Goal: Task Accomplishment & Management: Use online tool/utility

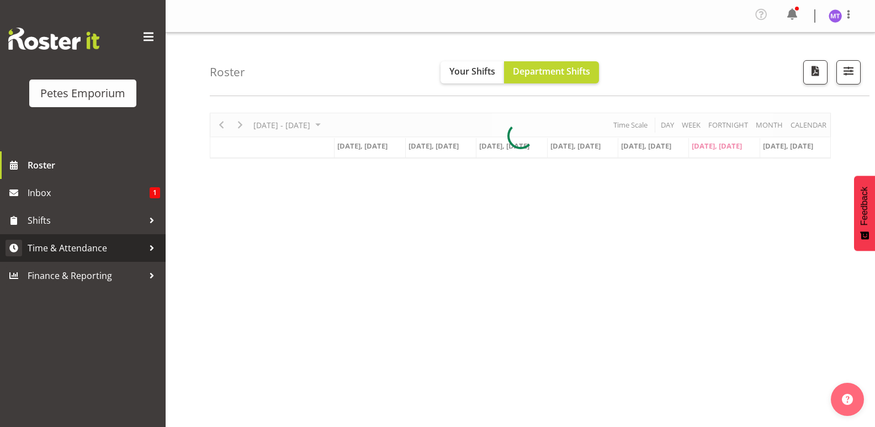
click at [109, 242] on span "Time & Attendance" at bounding box center [86, 248] width 116 height 17
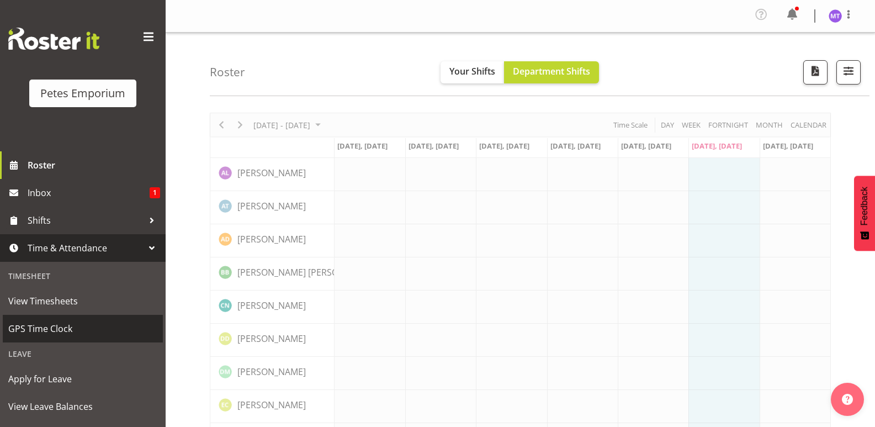
click at [62, 332] on span "GPS Time Clock" at bounding box center [82, 328] width 149 height 17
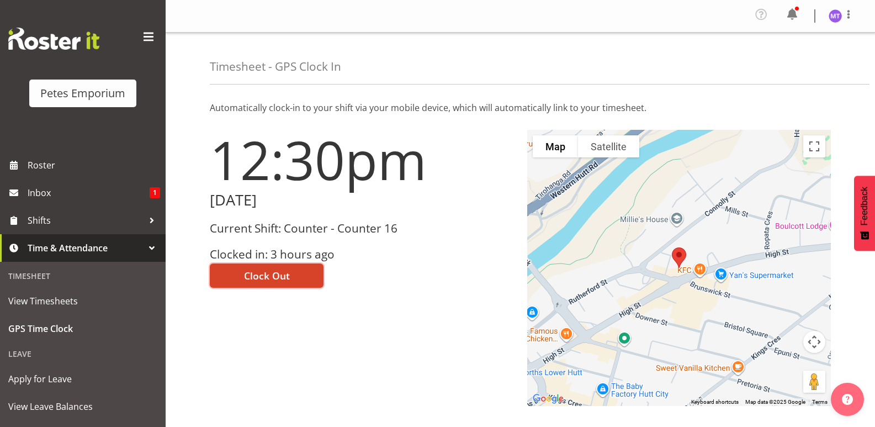
click at [286, 267] on button "Clock Out" at bounding box center [267, 275] width 114 height 24
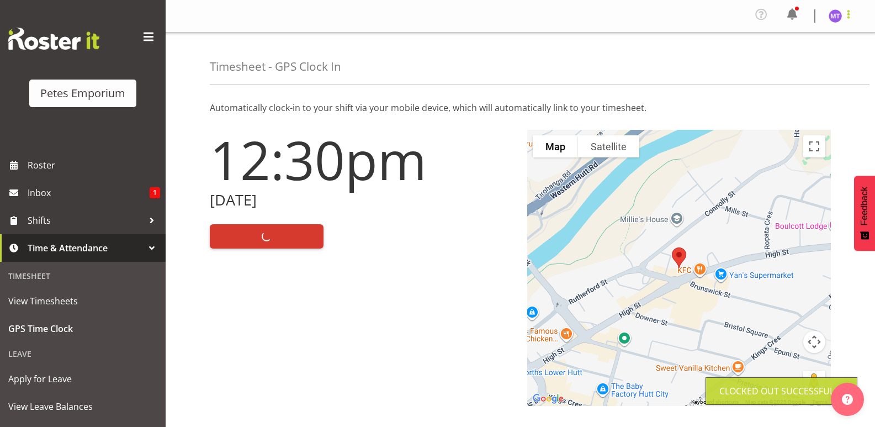
click at [847, 17] on span at bounding box center [848, 14] width 13 height 13
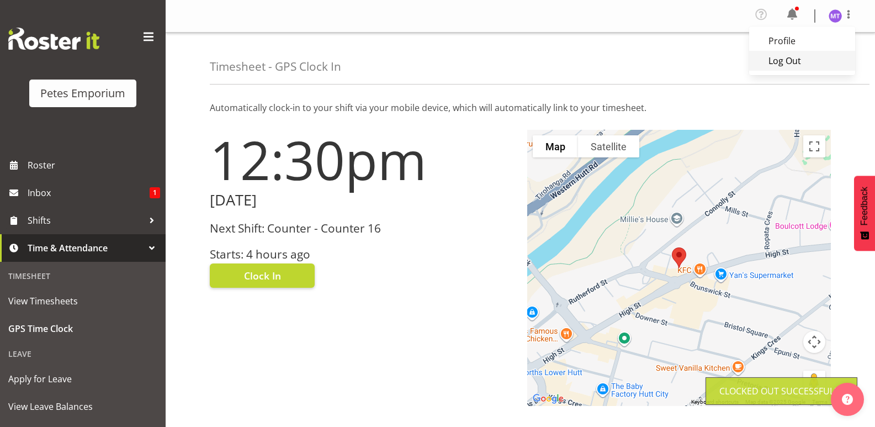
click at [803, 65] on link "Log Out" at bounding box center [802, 61] width 106 height 20
